Goal: Find specific page/section: Find specific page/section

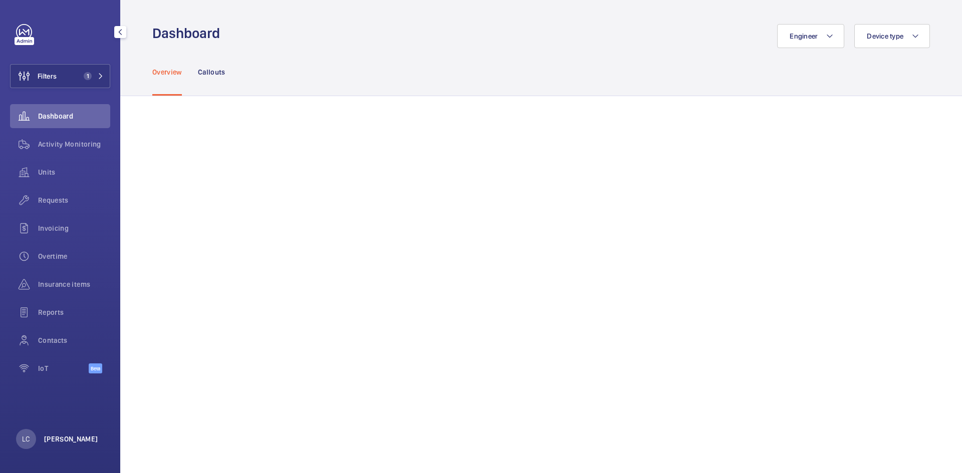
scroll to position [50, 0]
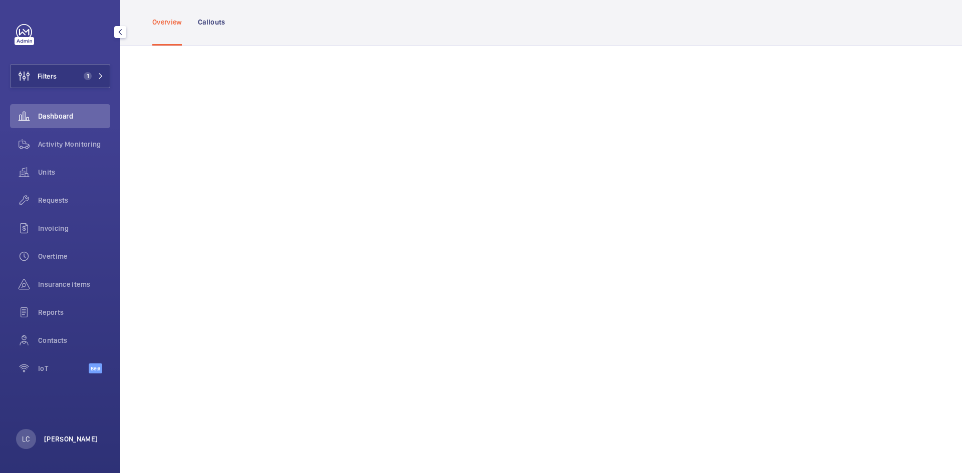
click at [56, 438] on p "[PERSON_NAME]" at bounding box center [71, 439] width 54 height 10
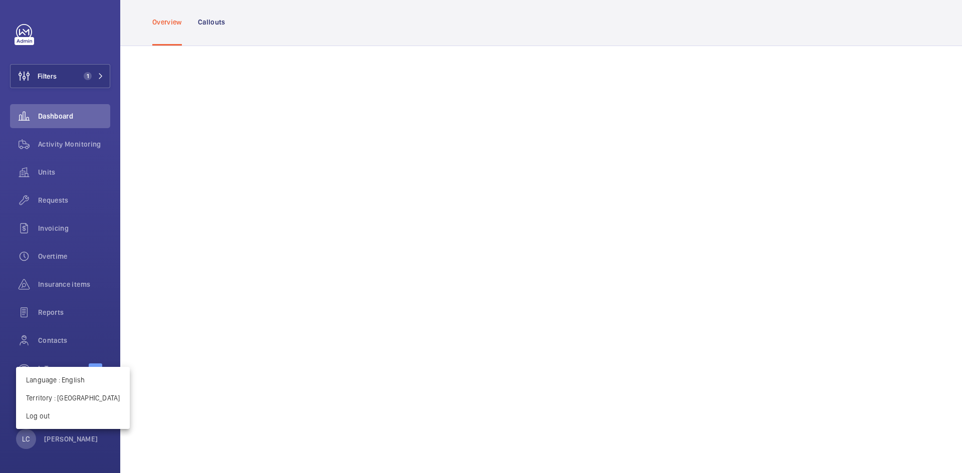
click at [84, 76] on div at bounding box center [481, 236] width 962 height 473
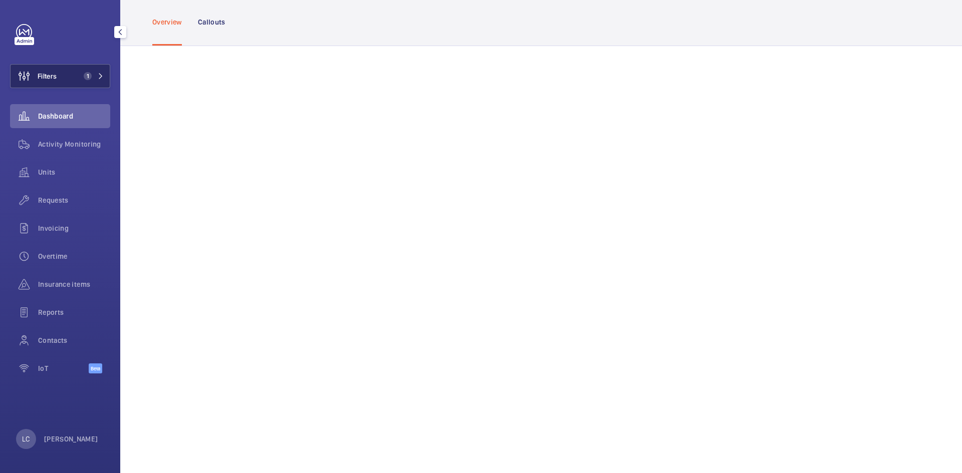
click at [87, 79] on span "1" at bounding box center [88, 76] width 8 height 8
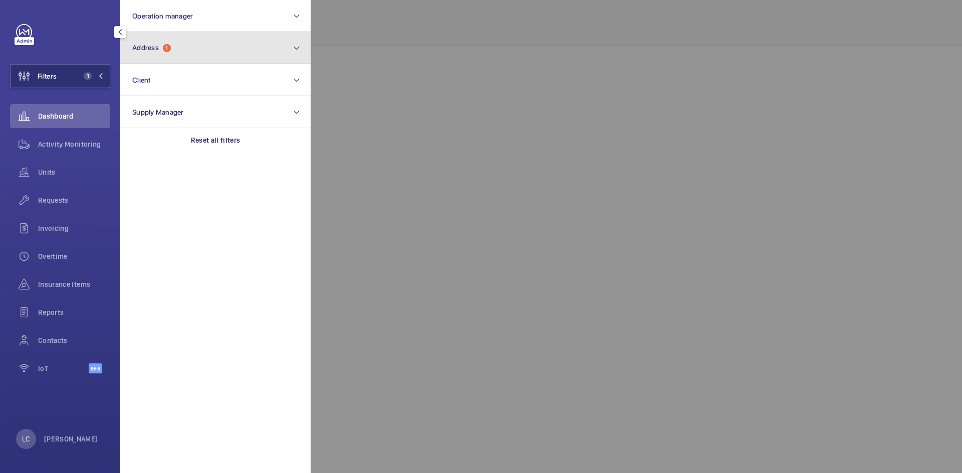
click at [178, 56] on button "Address 1" at bounding box center [215, 48] width 190 height 32
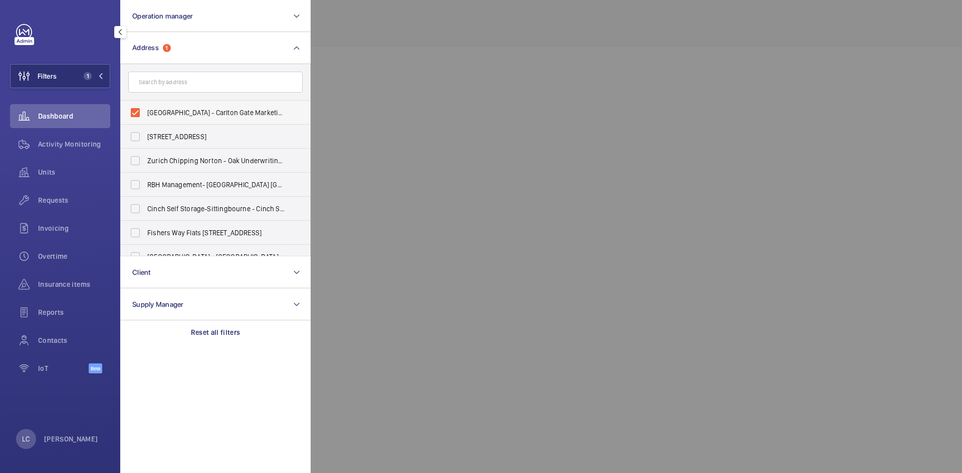
click at [133, 114] on label "[GEOGRAPHIC_DATA] - Carlton Gate Marketing Co Ltd, [GEOGRAPHIC_DATA]" at bounding box center [208, 113] width 174 height 24
click at [133, 114] on input "[GEOGRAPHIC_DATA] - Carlton Gate Marketing Co Ltd, [GEOGRAPHIC_DATA]" at bounding box center [135, 113] width 20 height 20
checkbox input "false"
click at [153, 87] on input "text" at bounding box center [215, 82] width 174 height 21
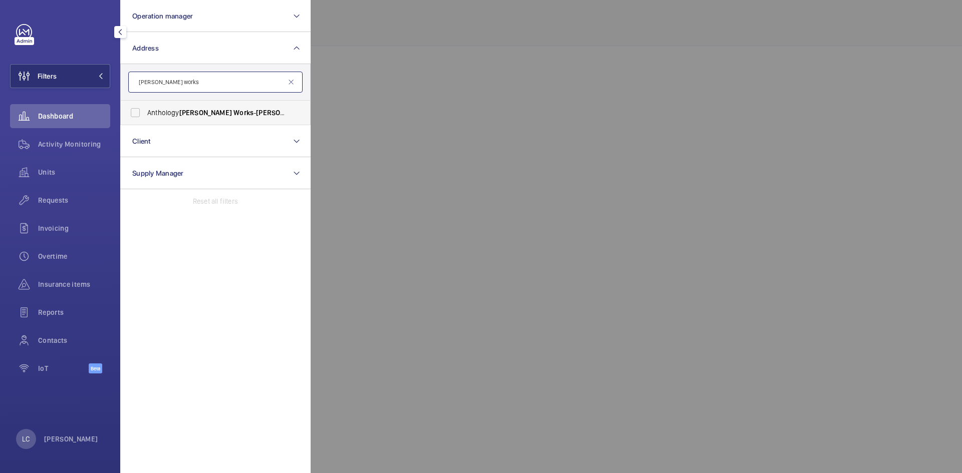
type input "[PERSON_NAME] works"
click at [162, 115] on span "Anthology [PERSON_NAME] Works - [PERSON_NAME][GEOGRAPHIC_DATA]" at bounding box center [216, 113] width 138 height 10
click at [145, 115] on input "Anthology [PERSON_NAME] Works - [PERSON_NAME][GEOGRAPHIC_DATA]" at bounding box center [135, 113] width 20 height 20
checkbox input "true"
click at [426, 84] on div at bounding box center [792, 236] width 962 height 473
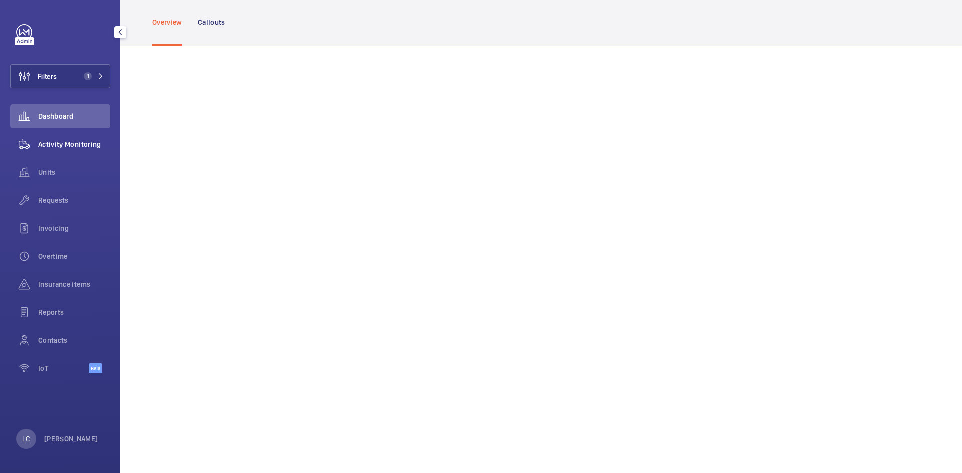
click at [73, 144] on span "Activity Monitoring" at bounding box center [74, 144] width 72 height 10
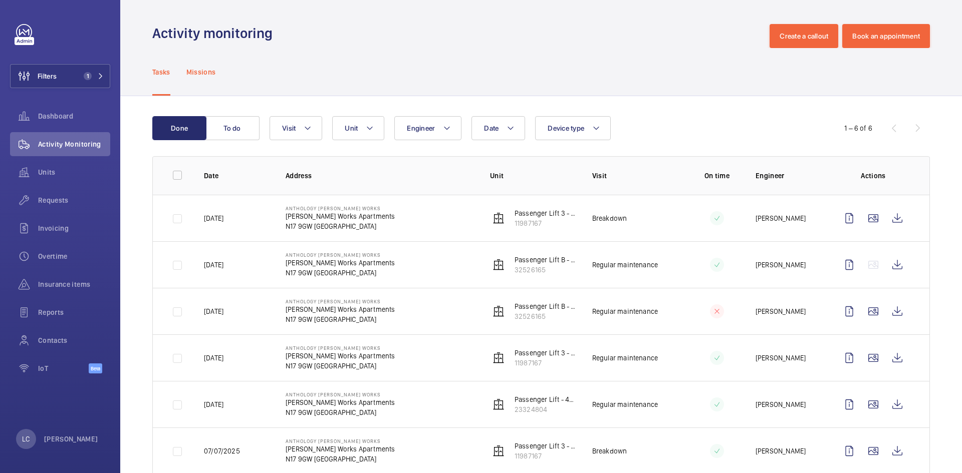
click at [192, 73] on p "Missions" at bounding box center [201, 72] width 30 height 10
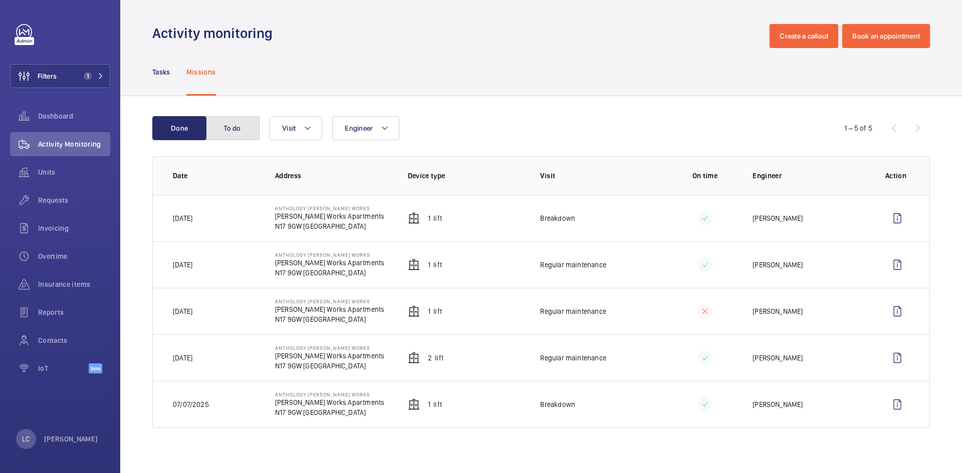
click at [238, 124] on button "To do" at bounding box center [232, 128] width 54 height 24
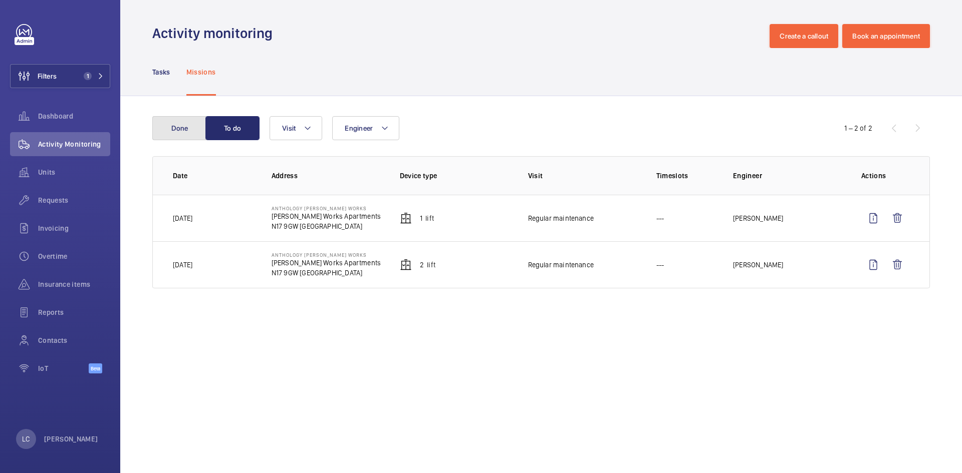
click at [189, 129] on button "Done" at bounding box center [179, 128] width 54 height 24
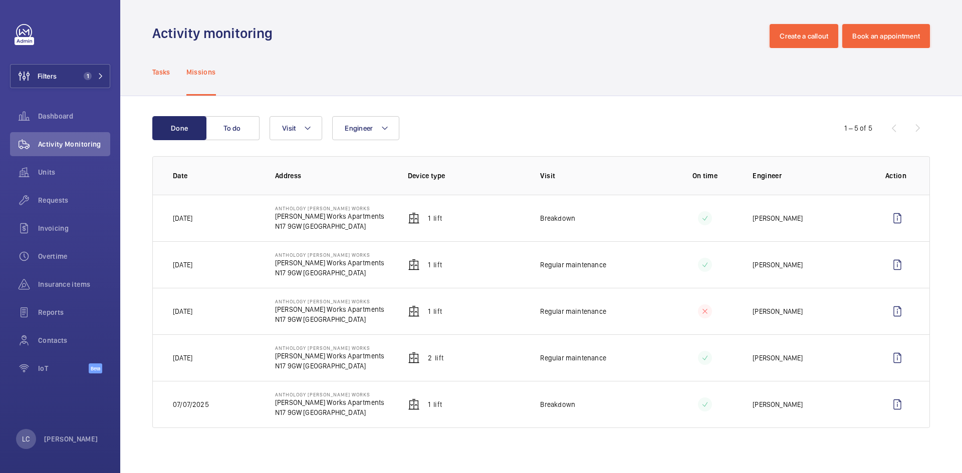
click at [162, 78] on div "Tasks" at bounding box center [161, 72] width 18 height 48
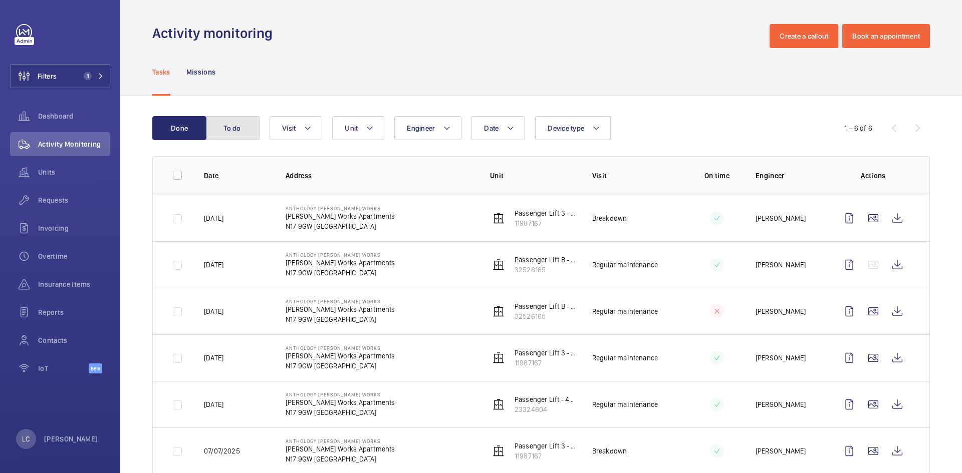
click at [230, 122] on button "To do" at bounding box center [232, 128] width 54 height 24
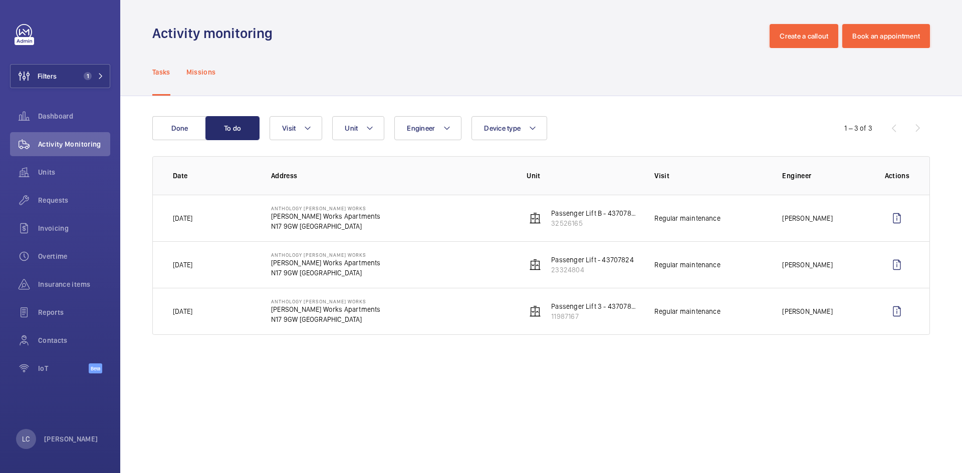
click at [211, 82] on div "Missions" at bounding box center [201, 72] width 30 height 48
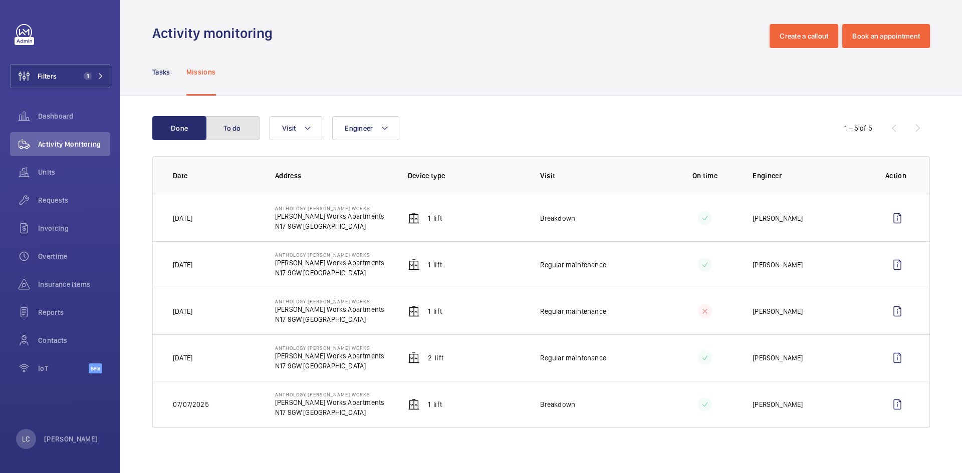
click at [226, 126] on button "To do" at bounding box center [232, 128] width 54 height 24
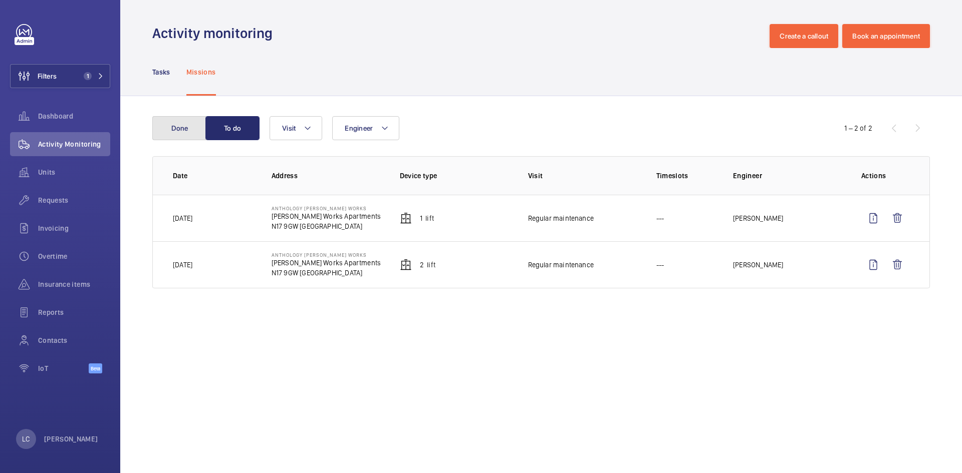
click at [183, 130] on button "Done" at bounding box center [179, 128] width 54 height 24
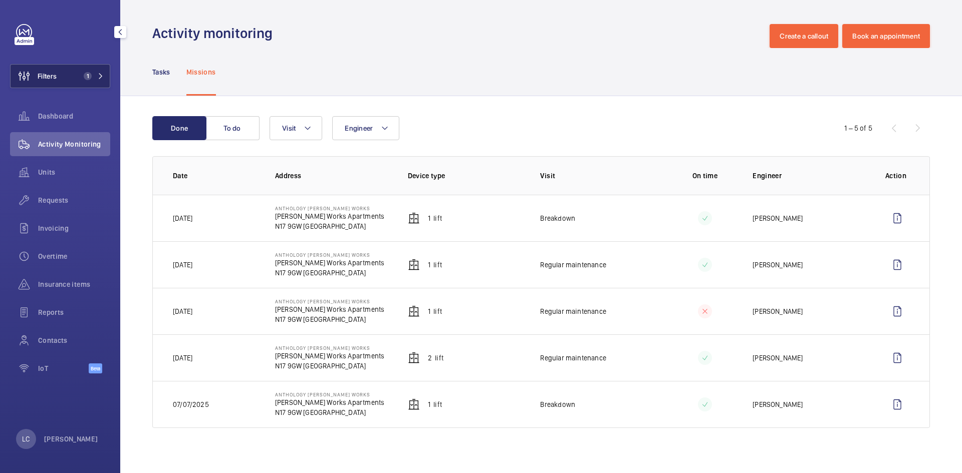
click at [76, 83] on button "Filters 1" at bounding box center [60, 76] width 100 height 24
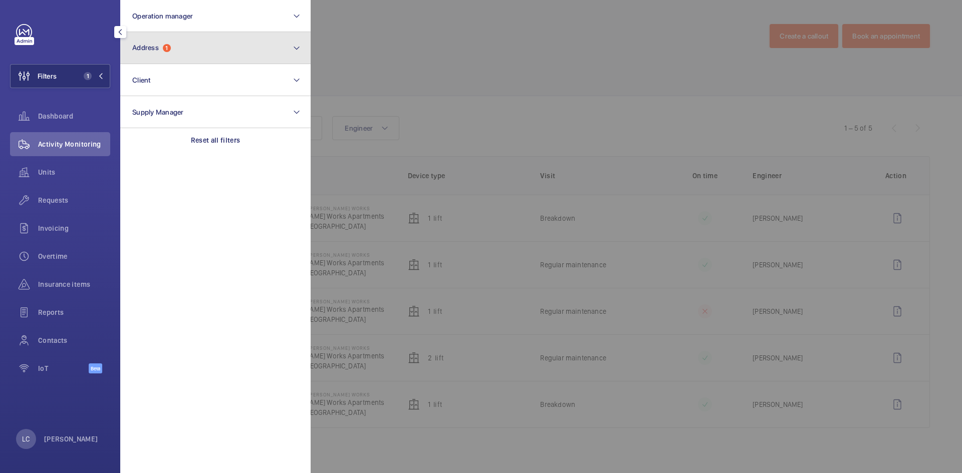
click at [161, 52] on button "Address 1" at bounding box center [215, 48] width 190 height 32
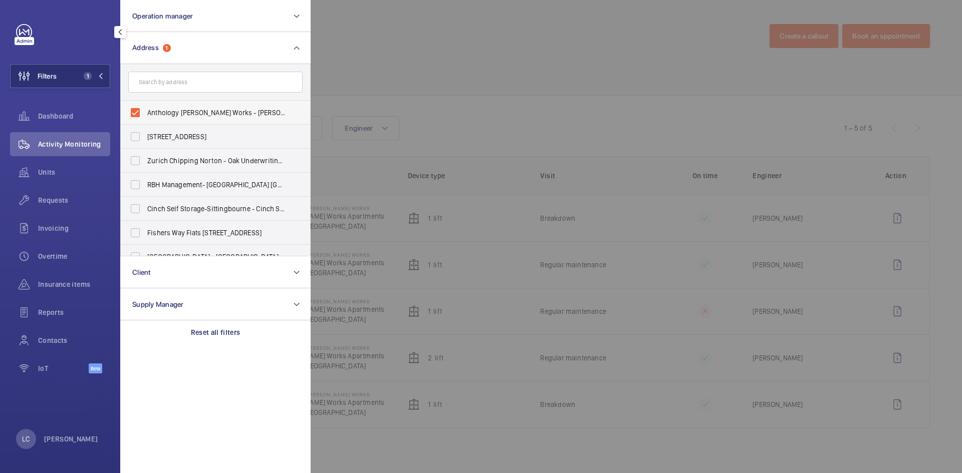
click at [137, 111] on label "Anthology [PERSON_NAME] Works - [PERSON_NAME][GEOGRAPHIC_DATA]" at bounding box center [208, 113] width 174 height 24
click at [137, 111] on input "Anthology [PERSON_NAME] Works - [PERSON_NAME][GEOGRAPHIC_DATA]" at bounding box center [135, 113] width 20 height 20
checkbox input "false"
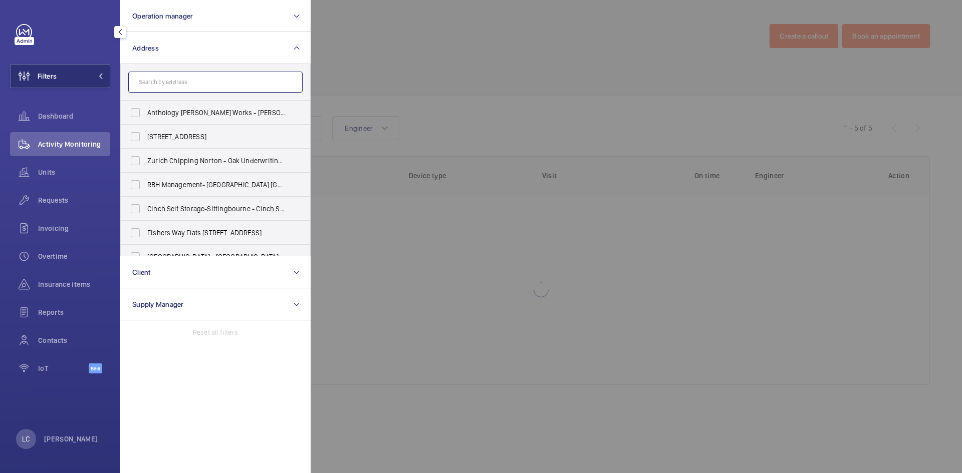
click at [165, 84] on input "text" at bounding box center [215, 82] width 174 height 21
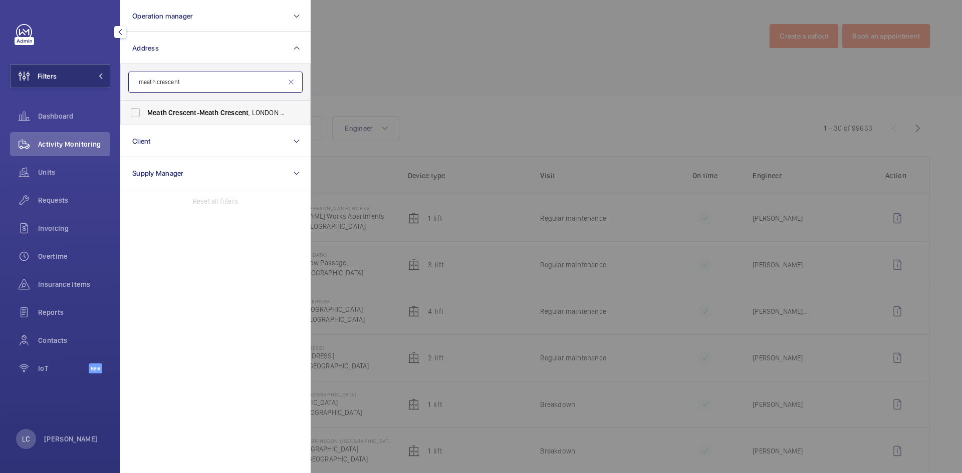
type input "meath crescent"
click at [175, 116] on span "Crescent" at bounding box center [182, 113] width 28 height 8
click at [145, 116] on input "Meath Crescent - [GEOGRAPHIC_DATA]" at bounding box center [135, 113] width 20 height 20
checkbox input "true"
click at [552, 64] on div at bounding box center [792, 236] width 962 height 473
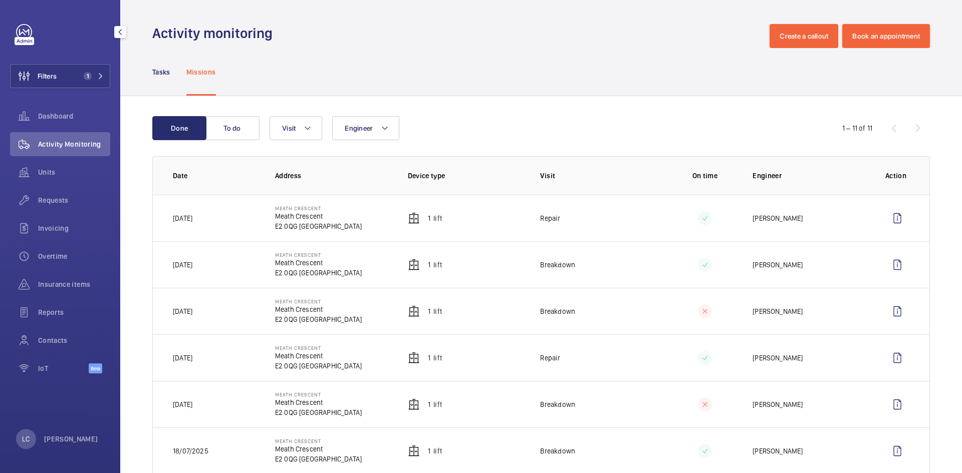
click at [212, 80] on div "Missions" at bounding box center [201, 72] width 30 height 48
click at [231, 133] on button "To do" at bounding box center [232, 128] width 54 height 24
